Goal: Register for event/course

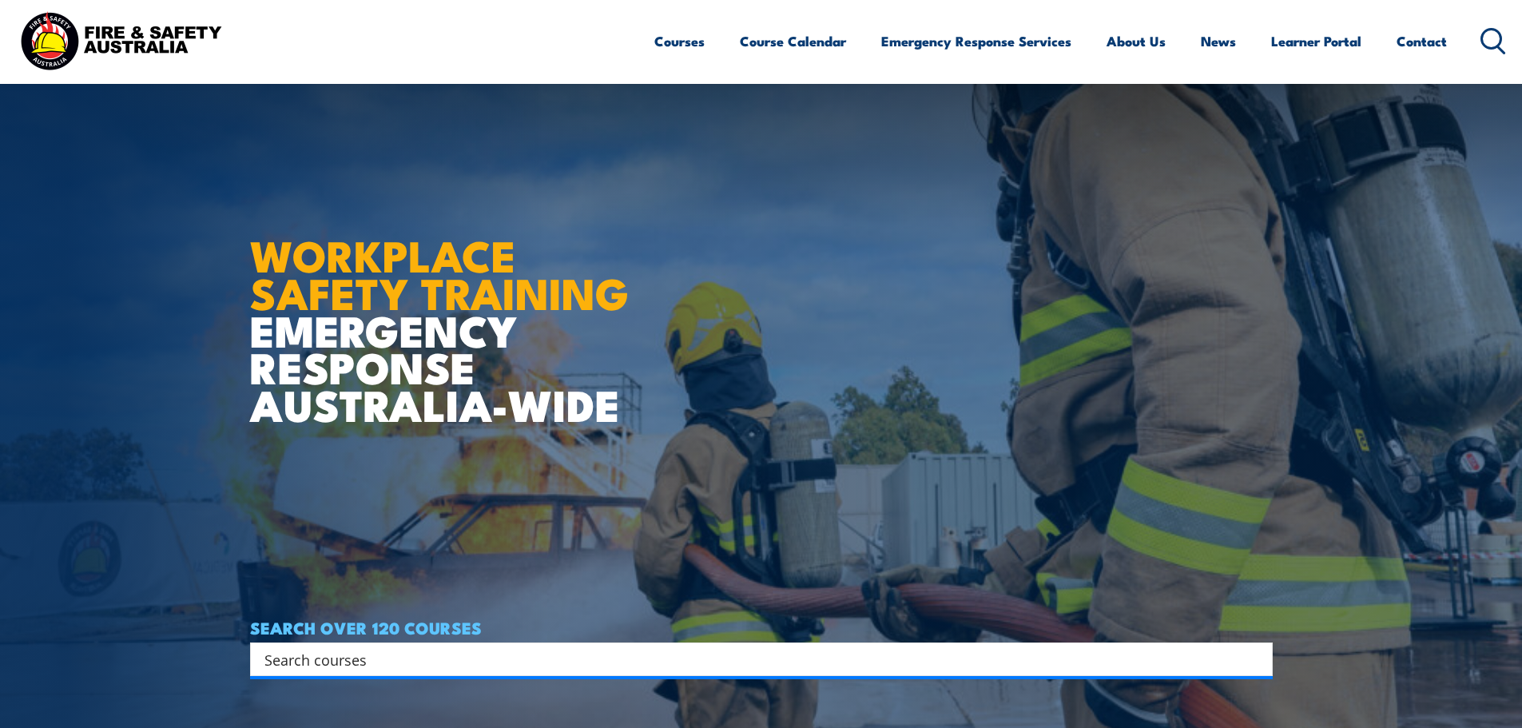
click at [754, 647] on input "Search input" at bounding box center [750, 659] width 973 height 24
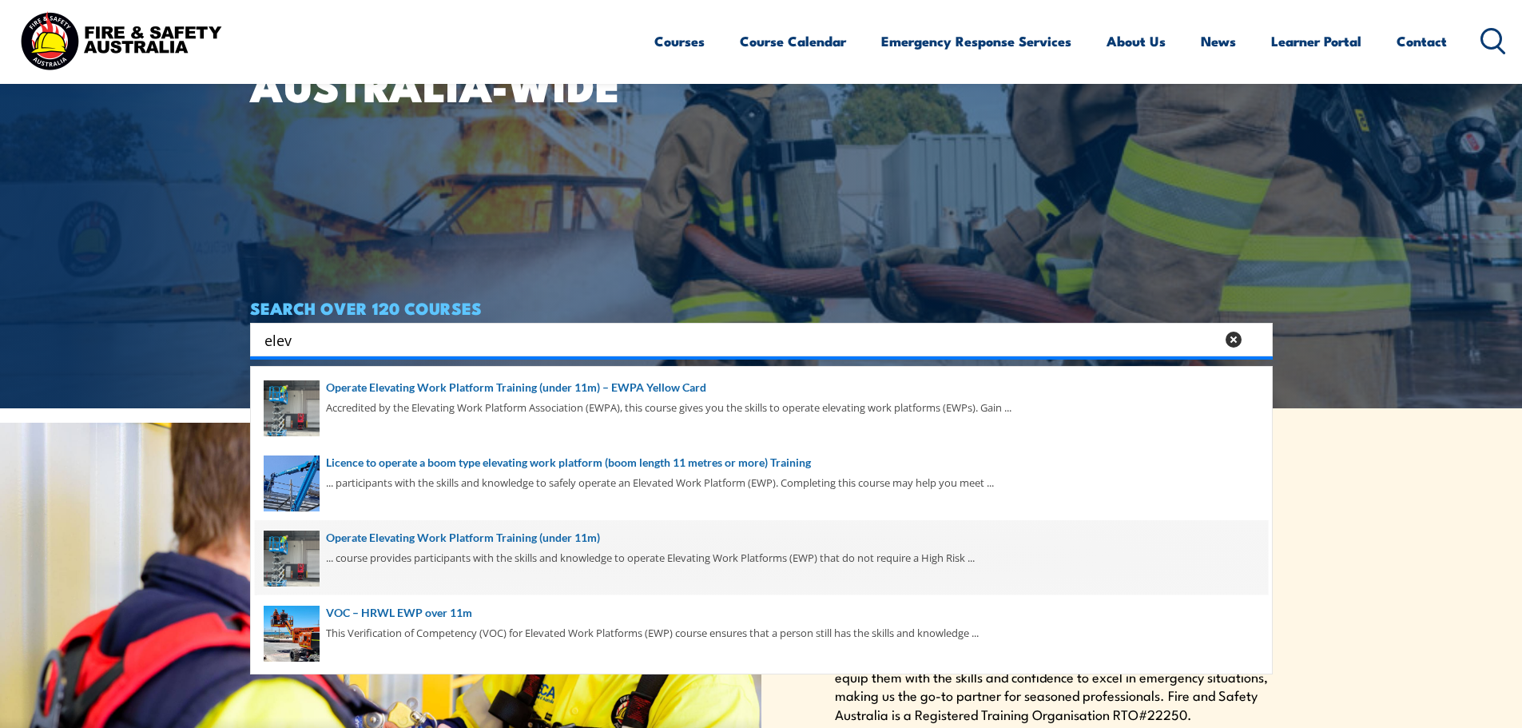
type input "elev"
click at [491, 537] on span at bounding box center [761, 557] width 1013 height 75
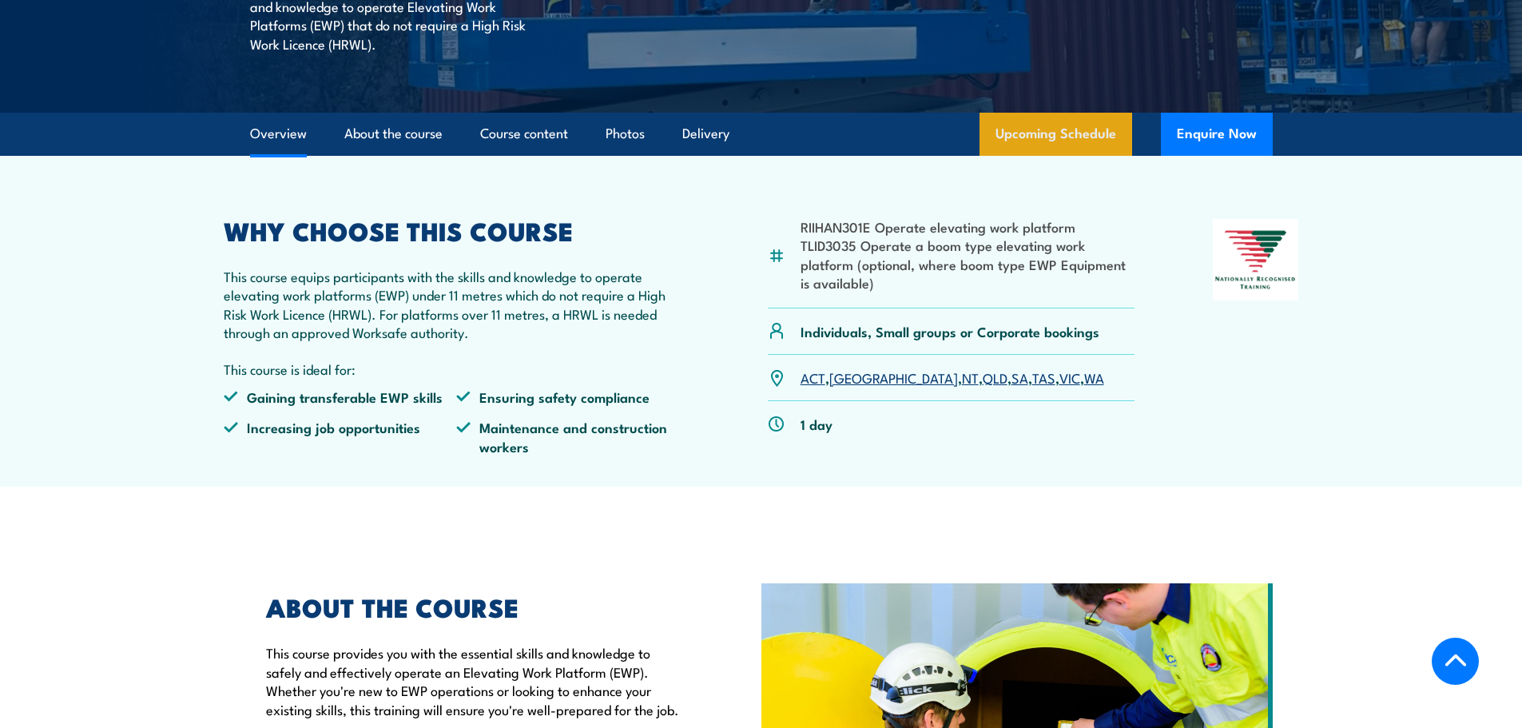
click at [1067, 127] on link "Upcoming Schedule" at bounding box center [1055, 134] width 153 height 43
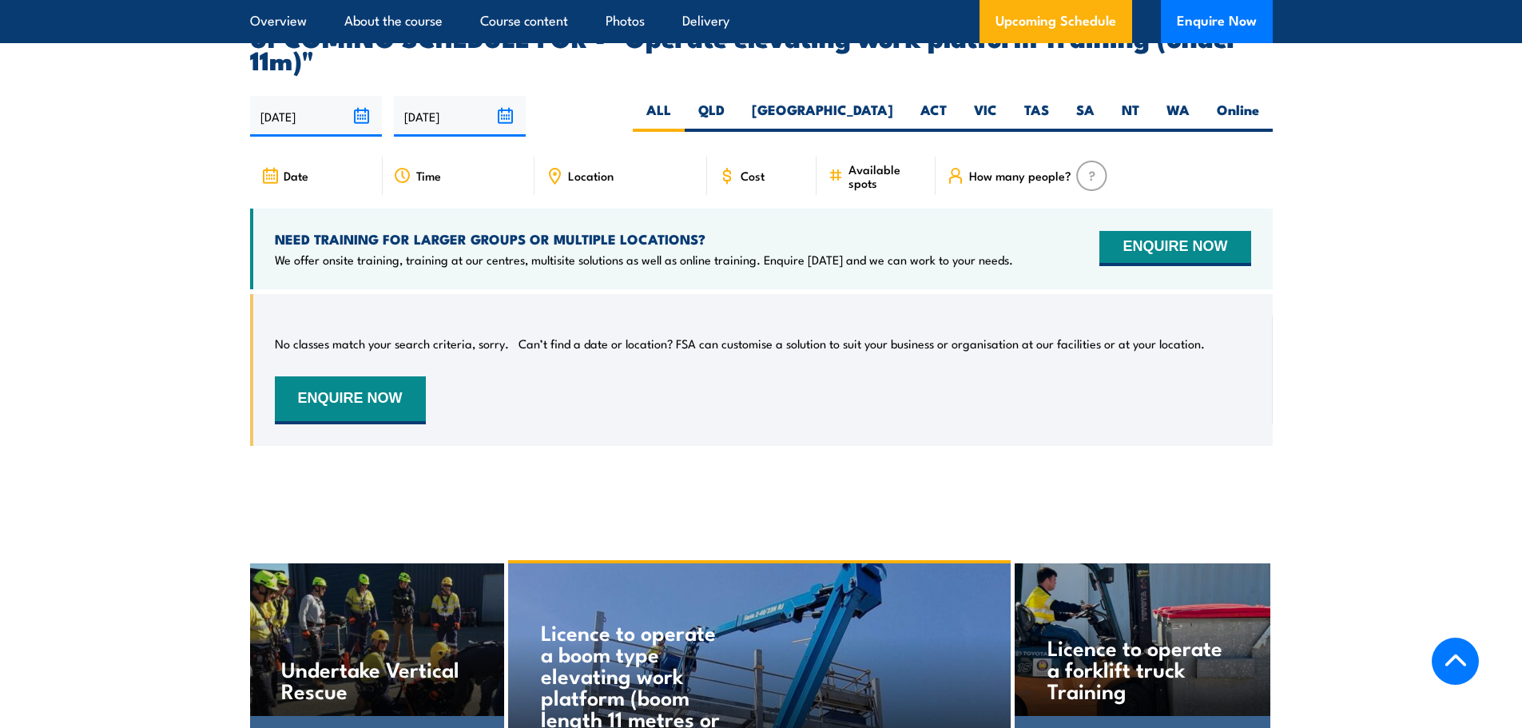
scroll to position [2485, 0]
